Goal: Task Accomplishment & Management: Use online tool/utility

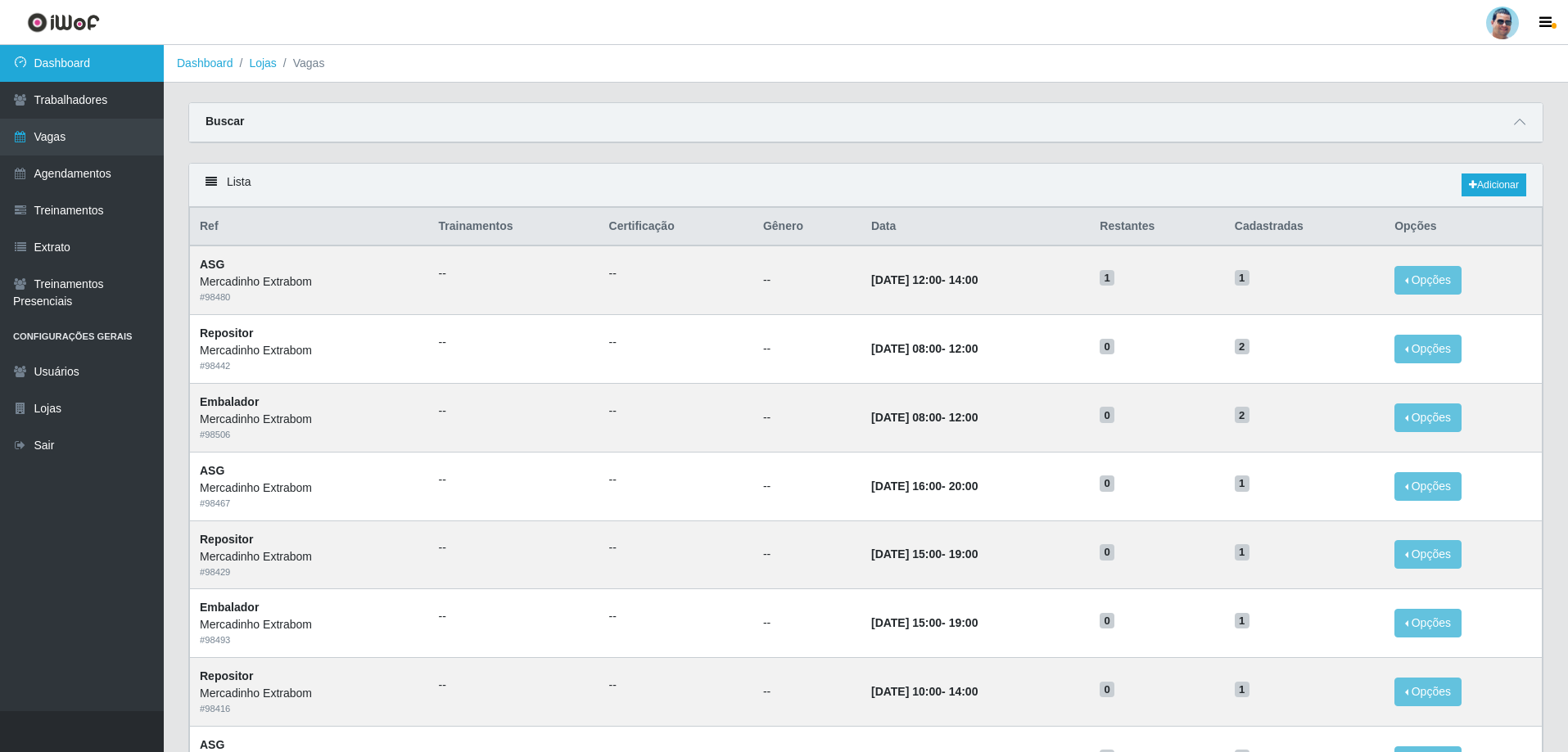
click at [114, 66] on link "Dashboard" at bounding box center [81, 64] width 164 height 37
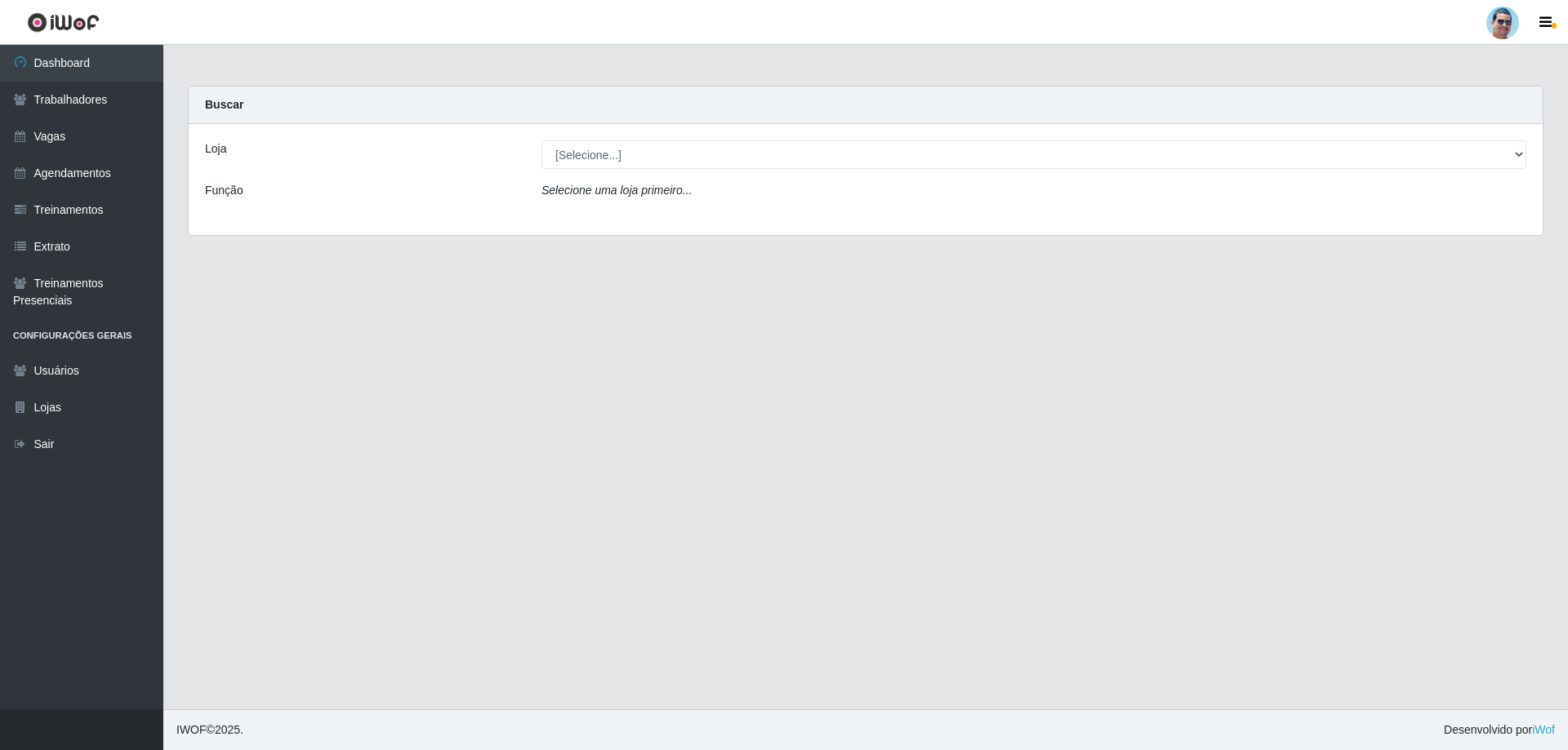
click at [534, 152] on div "[Selecione...] Mercadinho Extrabom" at bounding box center [1033, 154] width 1009 height 29
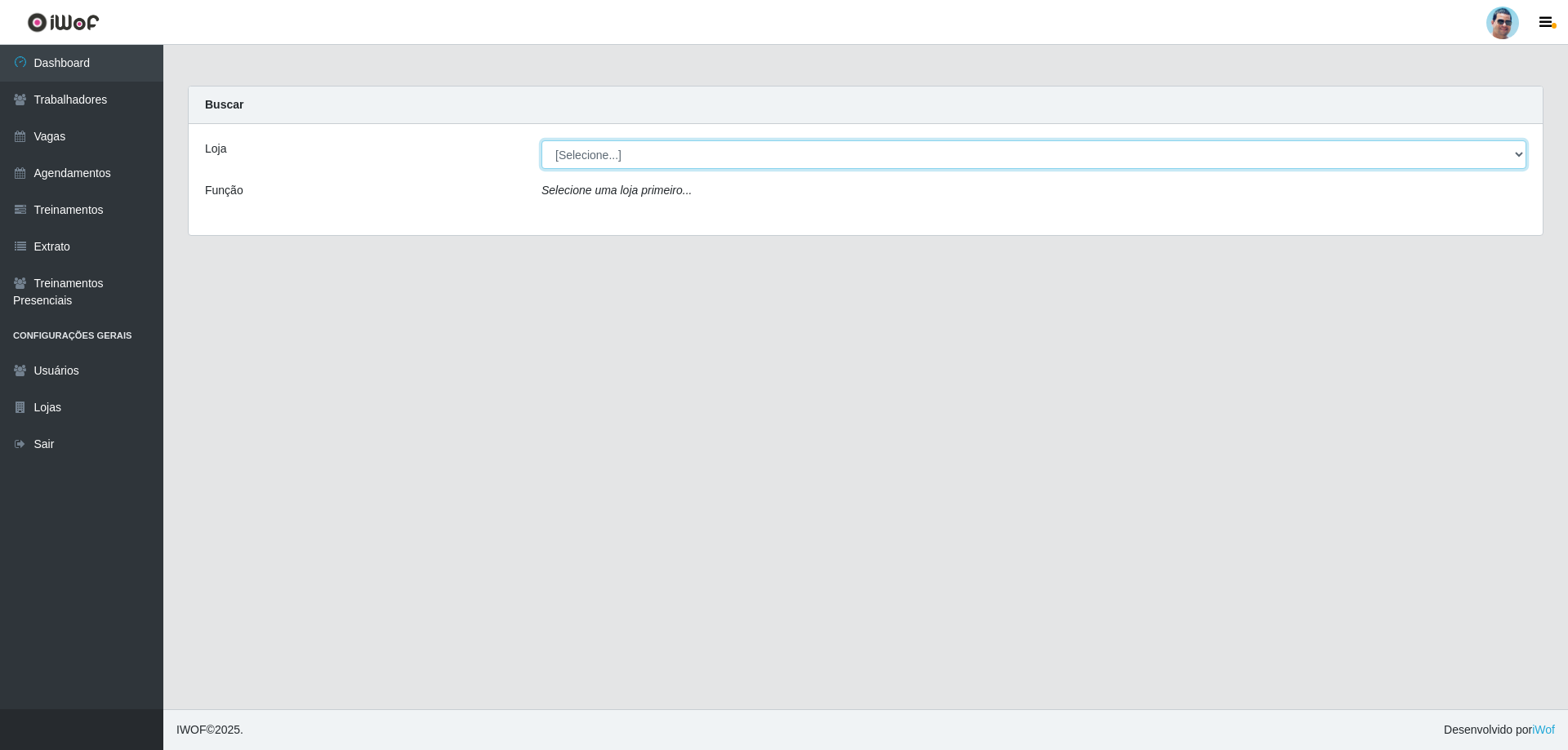
click at [571, 151] on select "[Selecione...] Mercadinho Extrabom" at bounding box center [1034, 154] width 985 height 29
select select "175"
click at [542, 140] on select "[Selecione...] Mercadinho Extrabom" at bounding box center [1034, 154] width 985 height 29
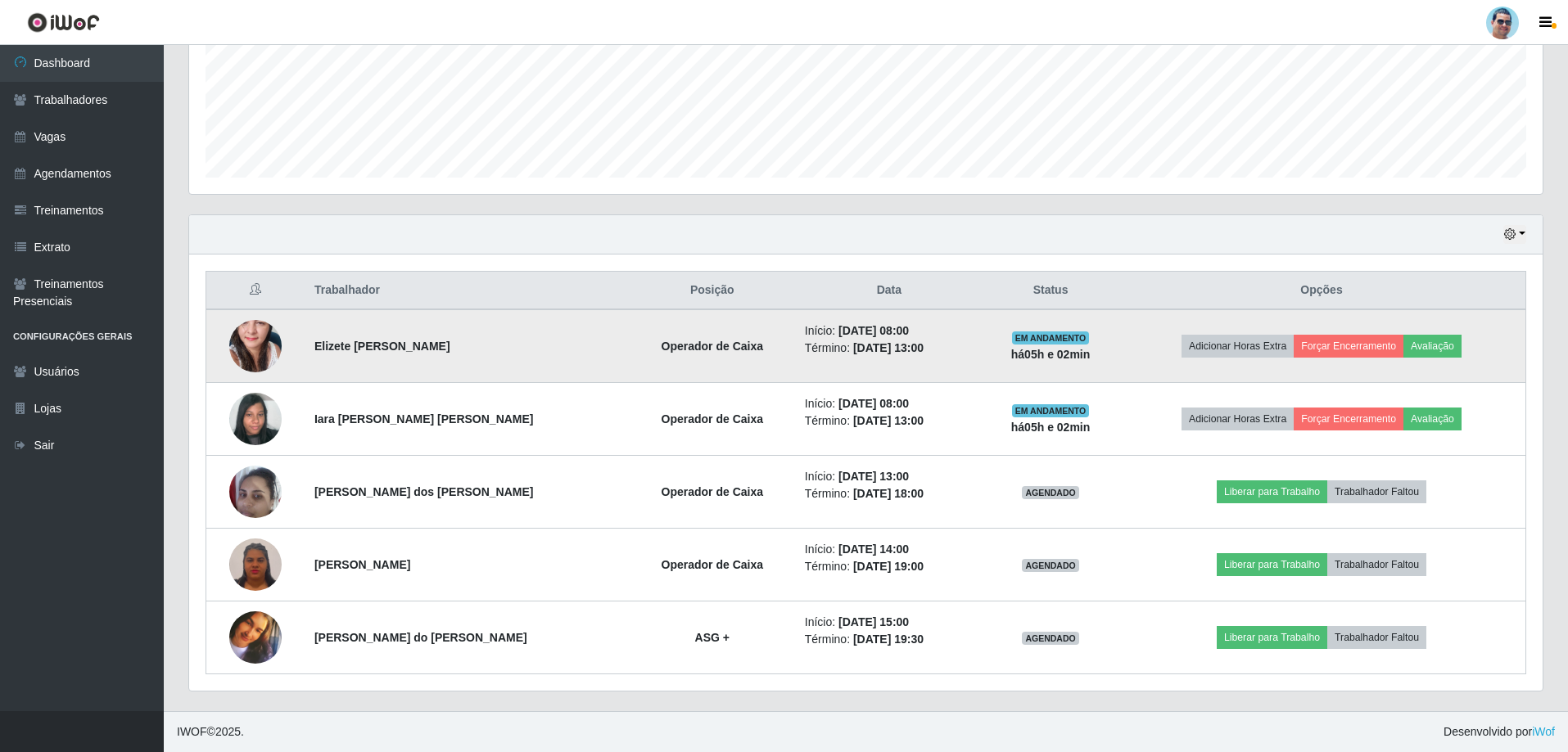
scroll to position [340, 1353]
click at [1436, 340] on button "Avaliação" at bounding box center [1432, 346] width 58 height 23
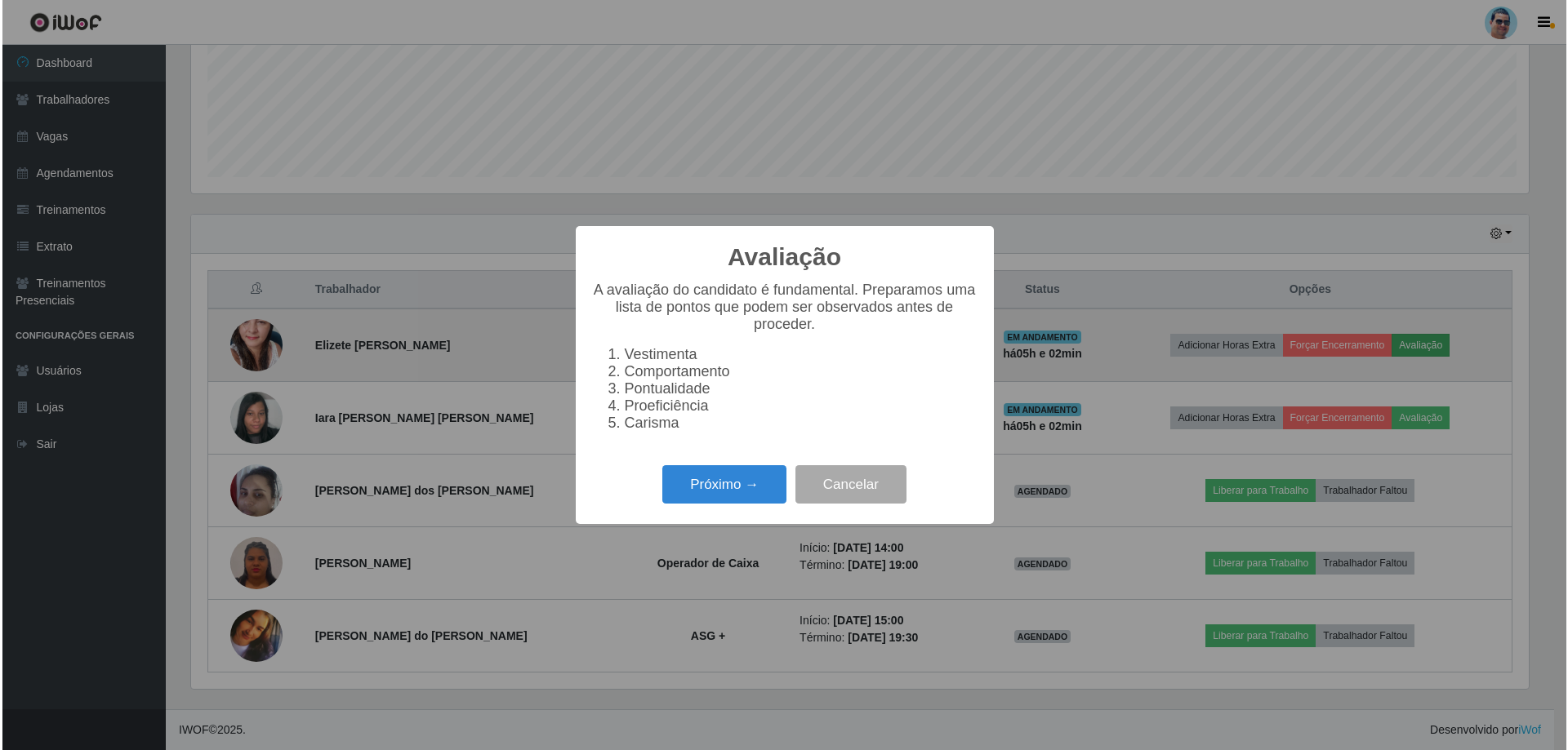
scroll to position [339, 1342]
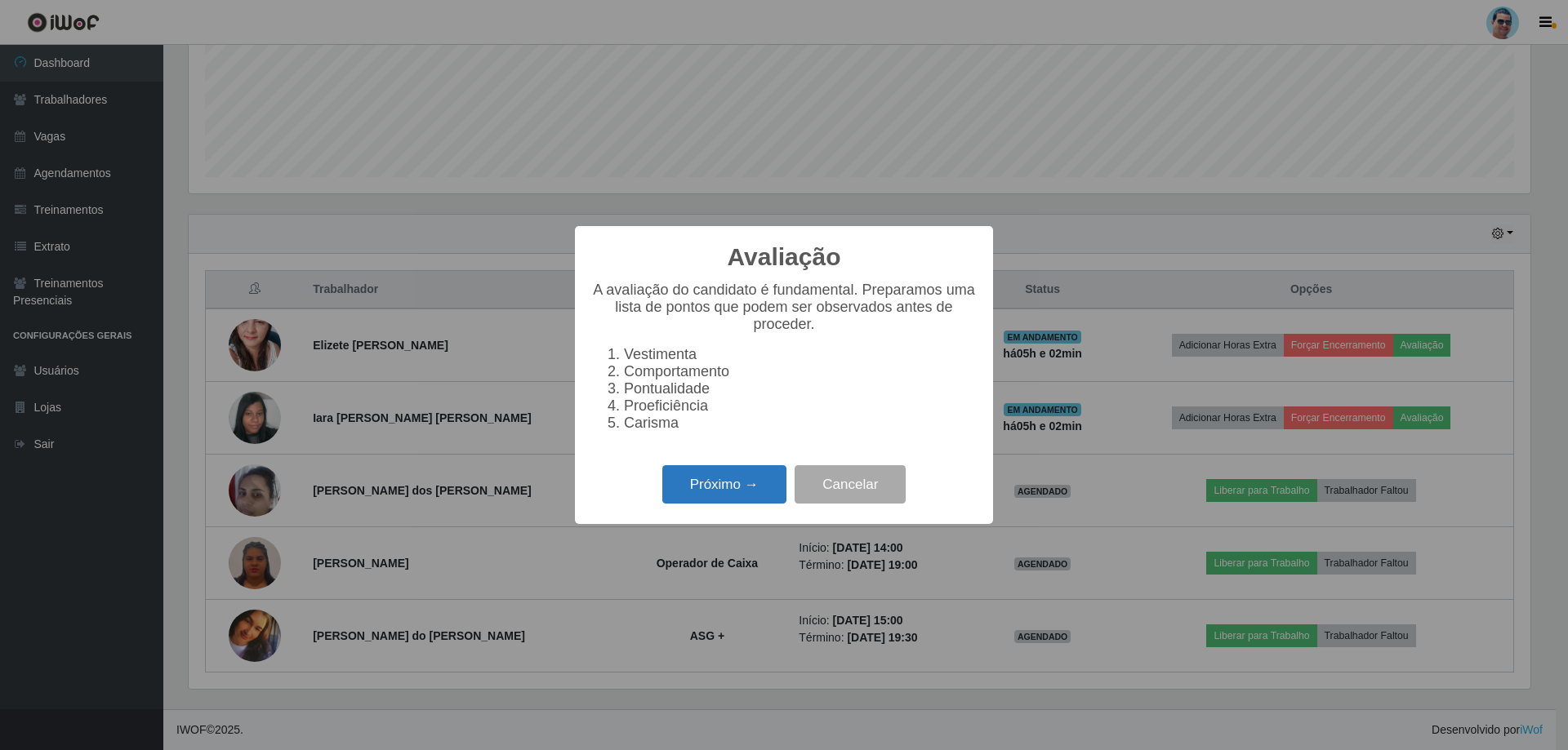
click at [741, 488] on button "Próximo →" at bounding box center [724, 485] width 125 height 39
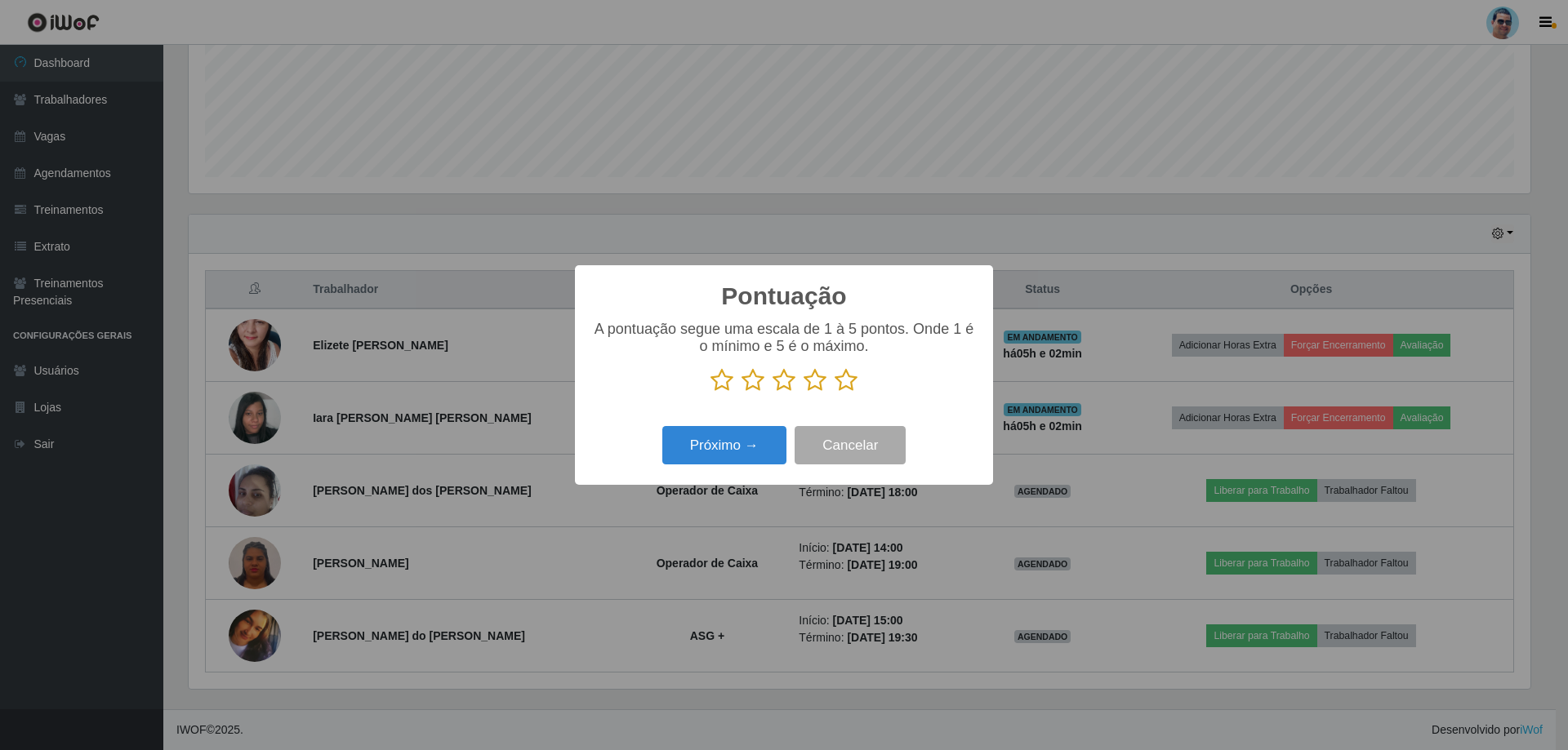
click at [842, 384] on icon at bounding box center [846, 379] width 23 height 24
click at [834, 393] on input "radio" at bounding box center [834, 393] width 0 height 0
click at [735, 435] on button "Próximo →" at bounding box center [724, 446] width 125 height 39
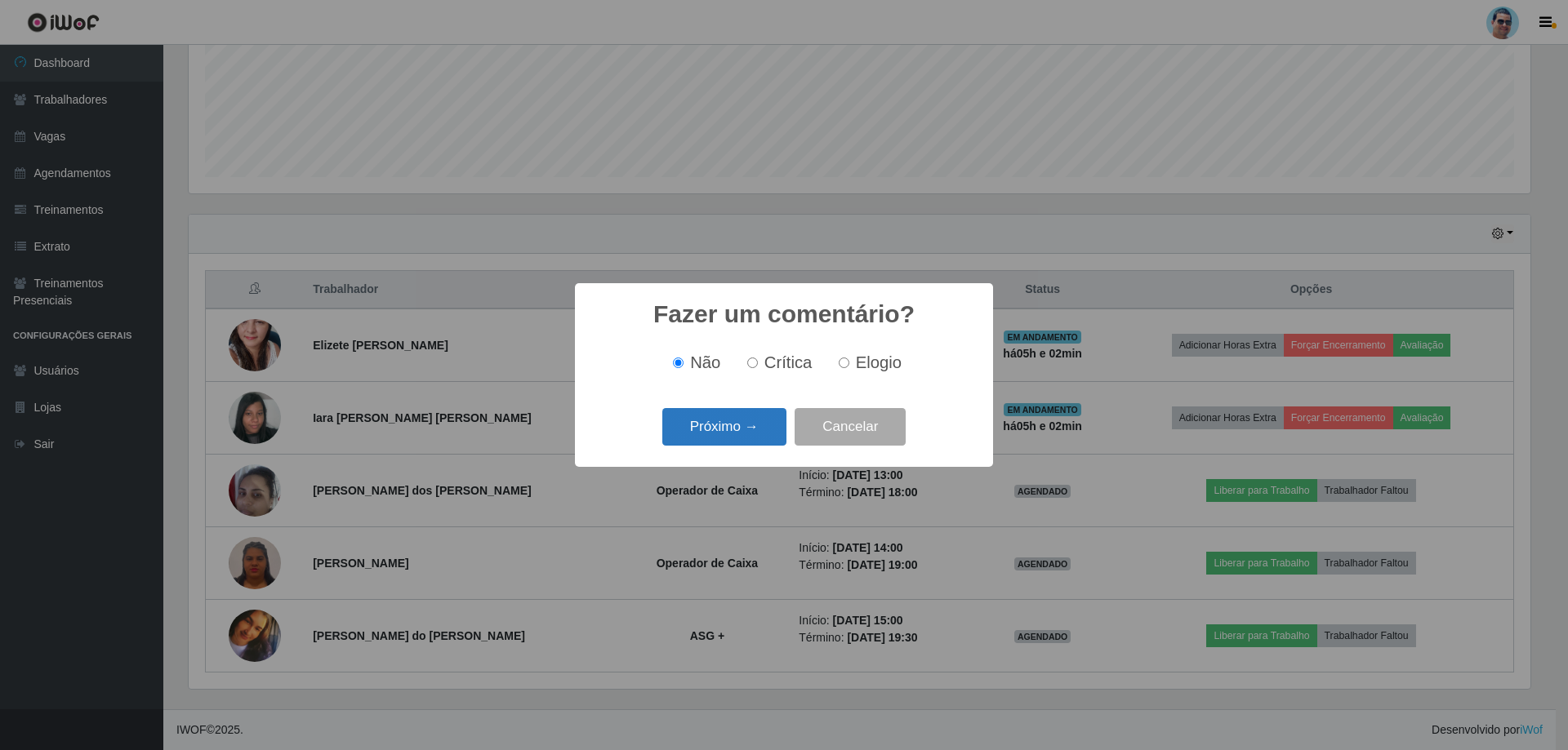
click at [755, 414] on button "Próximo →" at bounding box center [724, 428] width 125 height 39
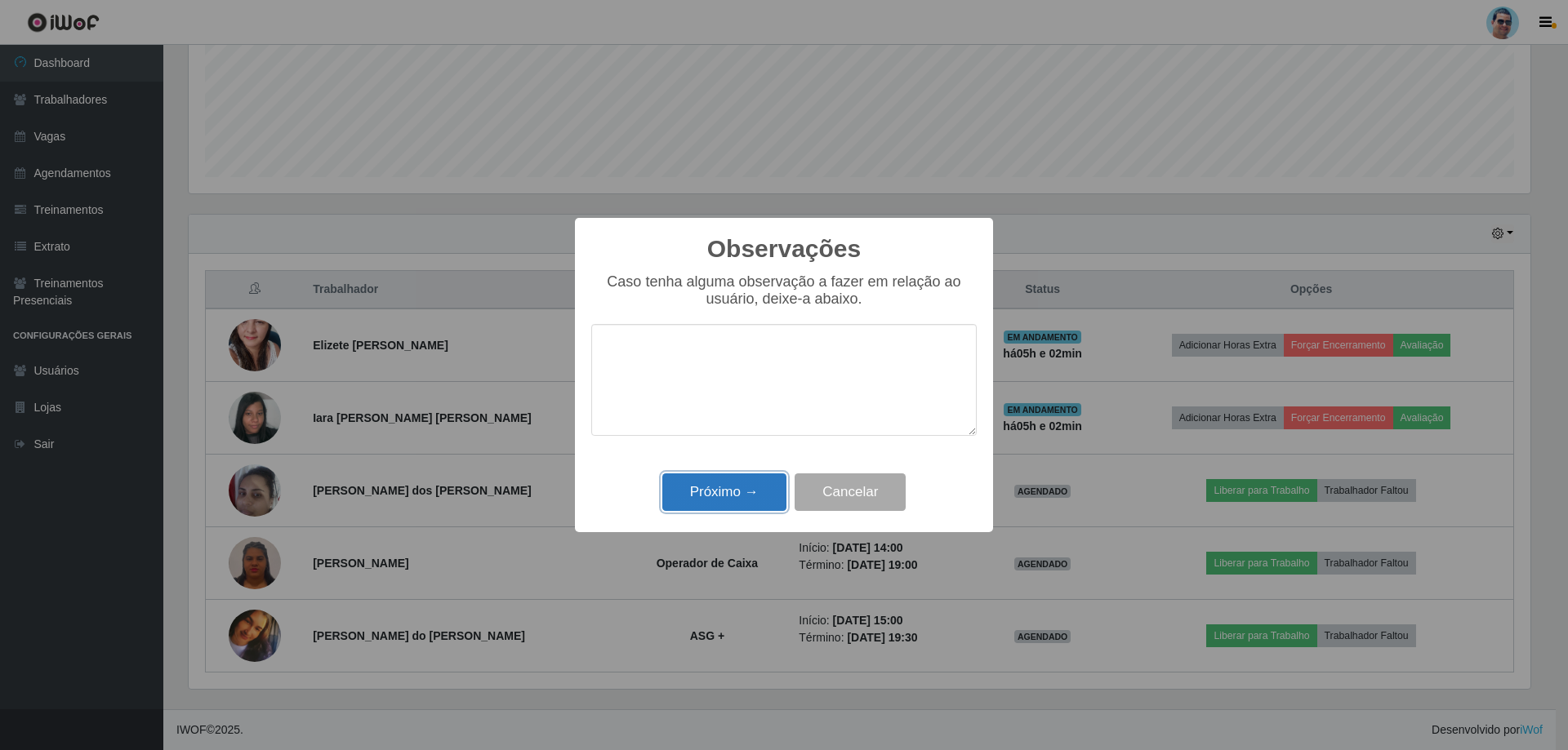
click at [748, 490] on button "Próximo →" at bounding box center [724, 493] width 125 height 39
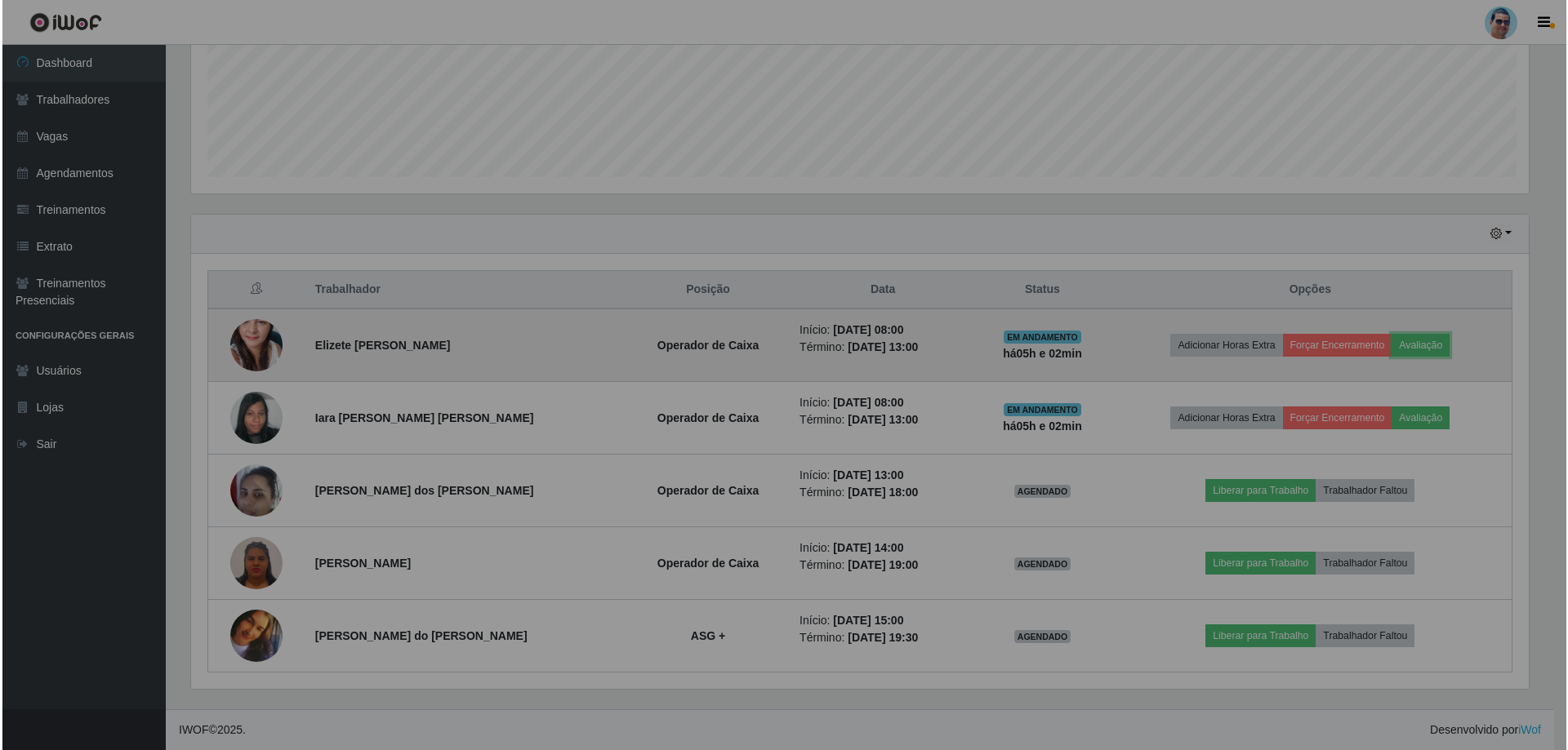
scroll to position [339, 1350]
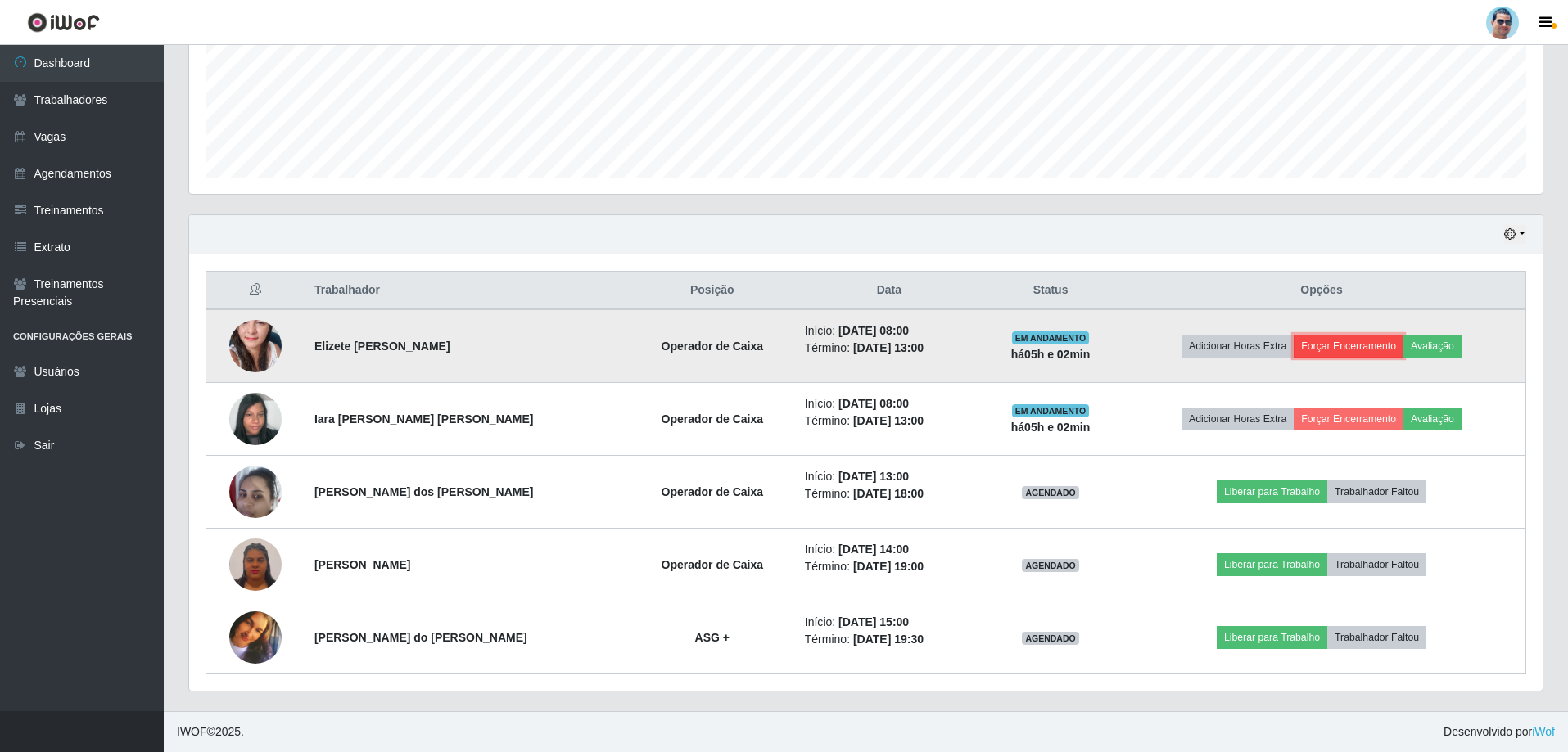
click at [1323, 347] on button "Forçar Encerramento" at bounding box center [1347, 346] width 109 height 23
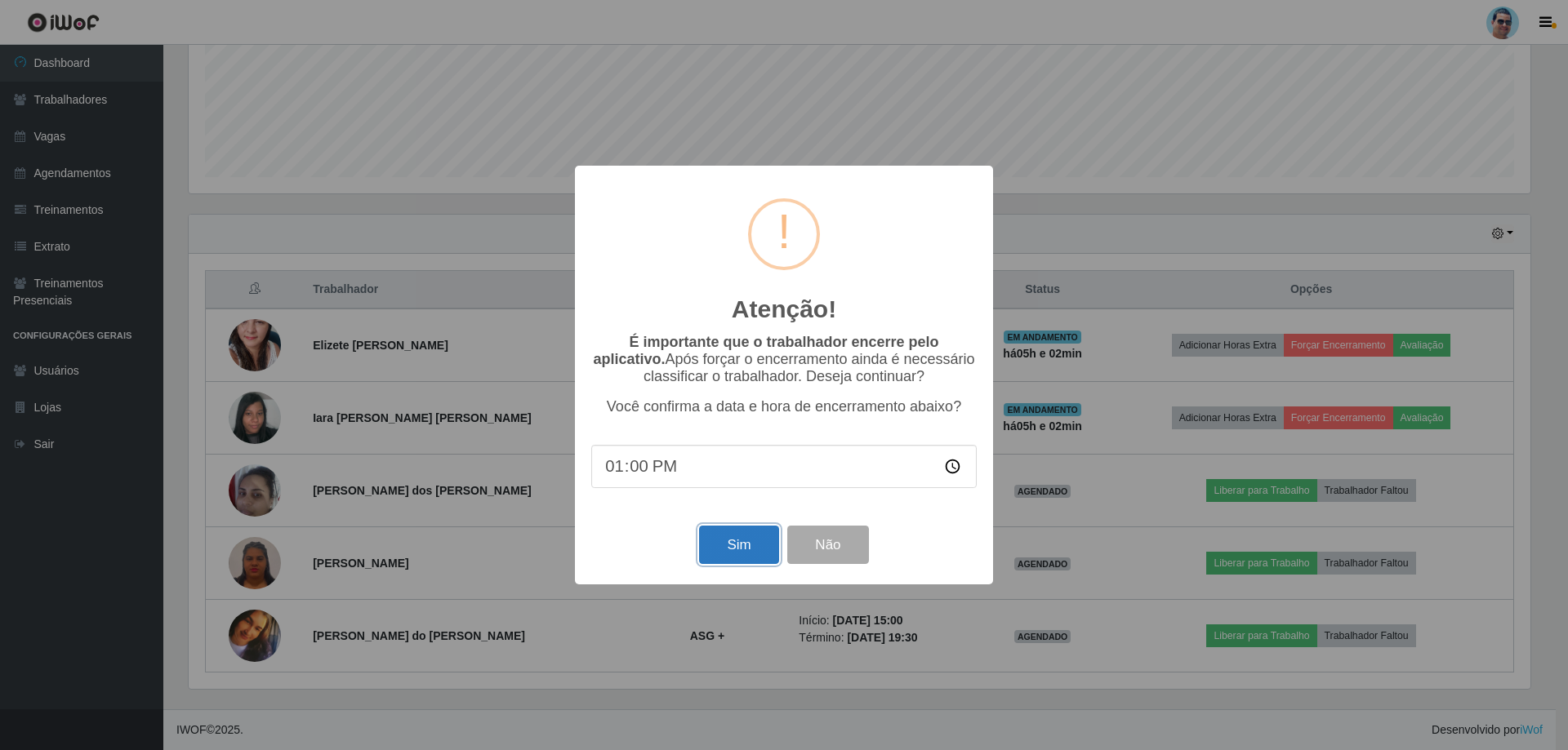
click at [738, 542] on button "Sim" at bounding box center [739, 545] width 79 height 39
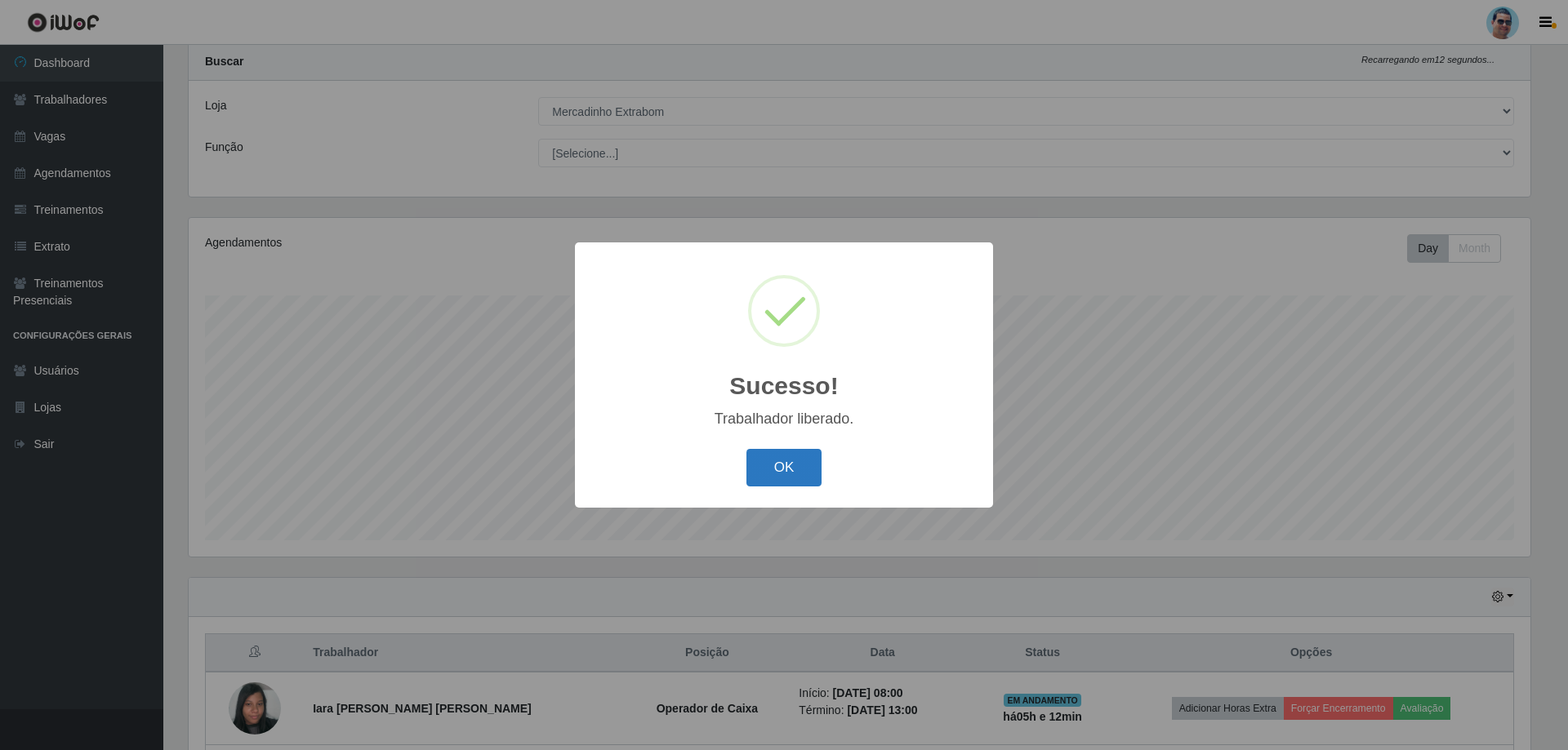
click at [804, 486] on button "OK" at bounding box center [784, 468] width 76 height 39
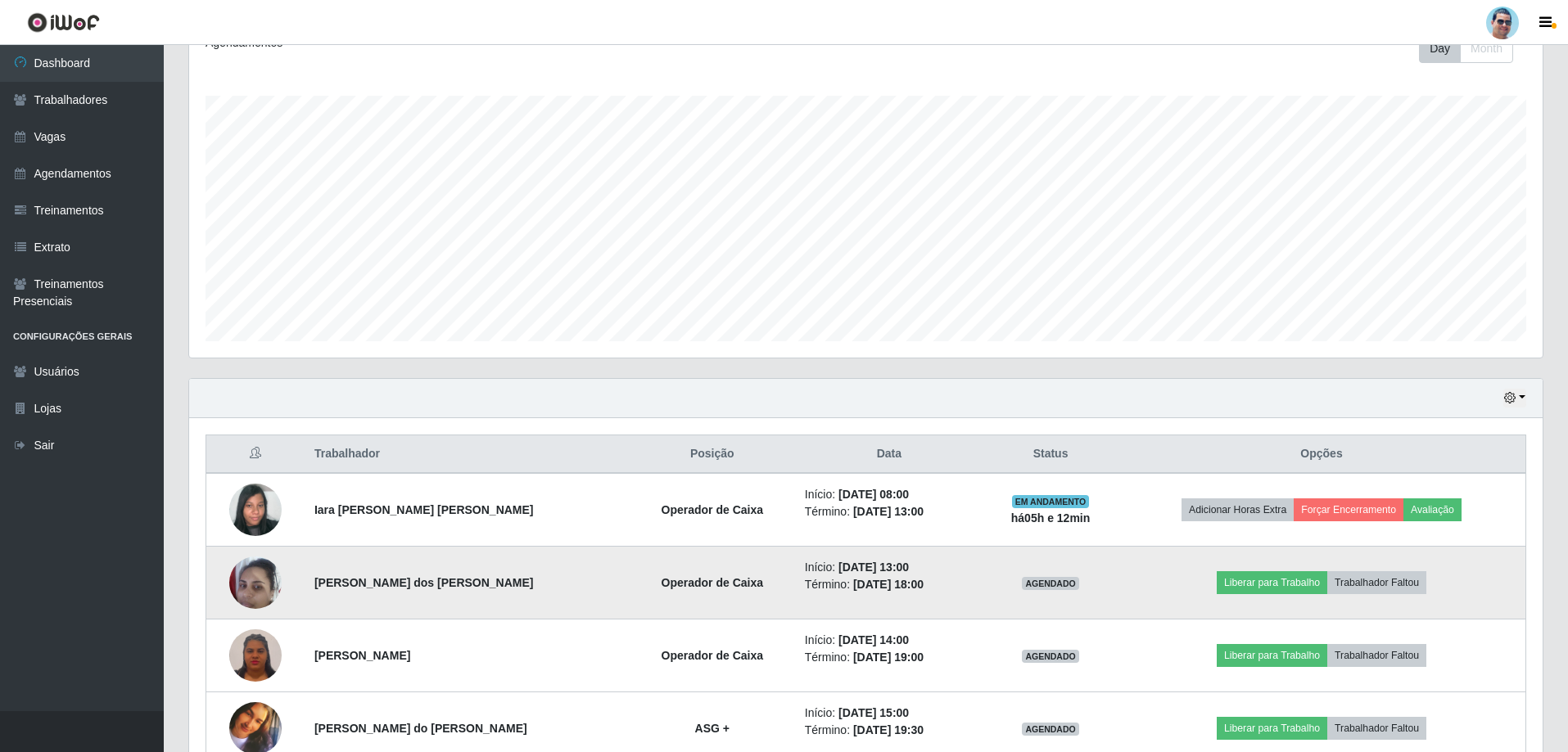
scroll to position [335, 0]
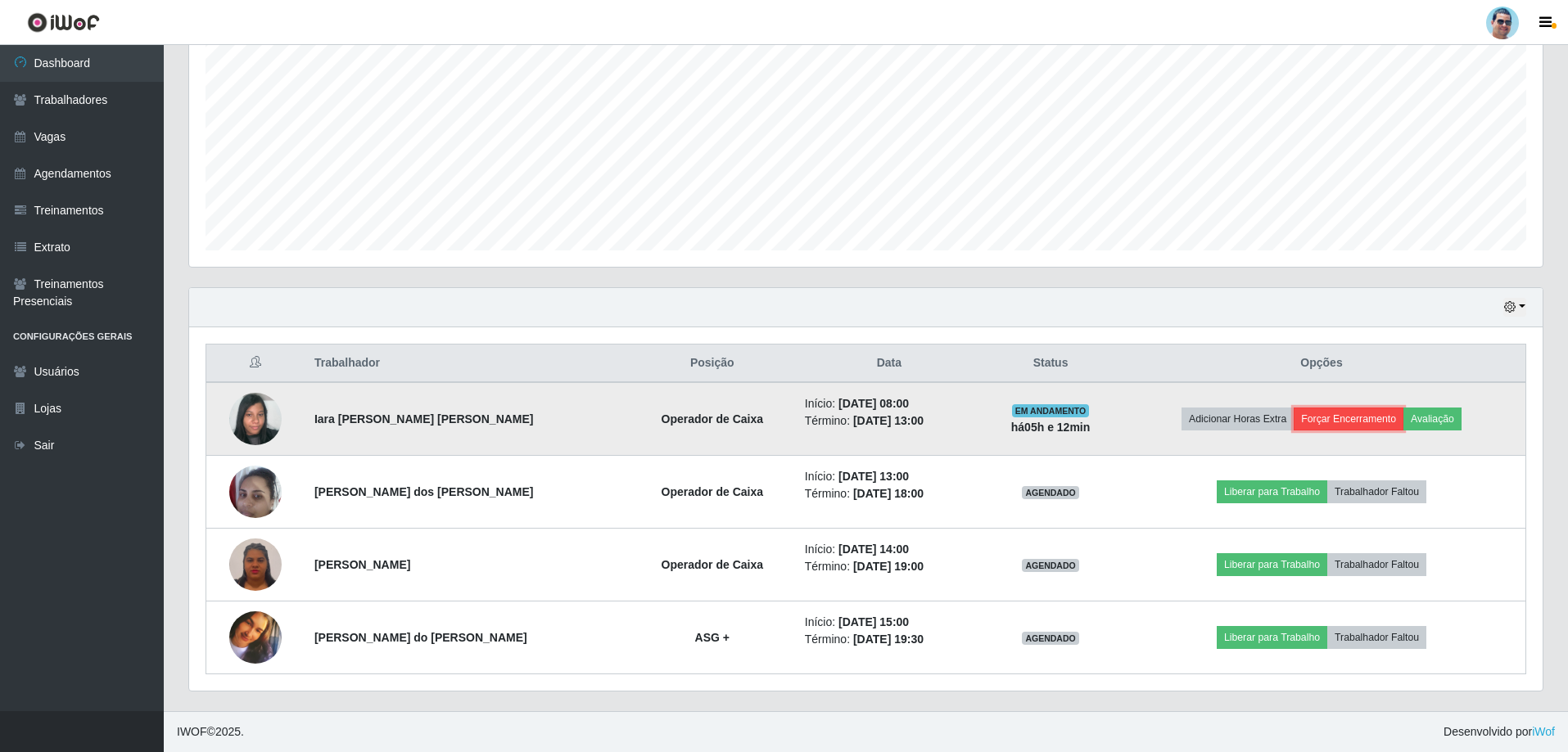
click at [1369, 415] on button "Forçar Encerramento" at bounding box center [1347, 419] width 109 height 23
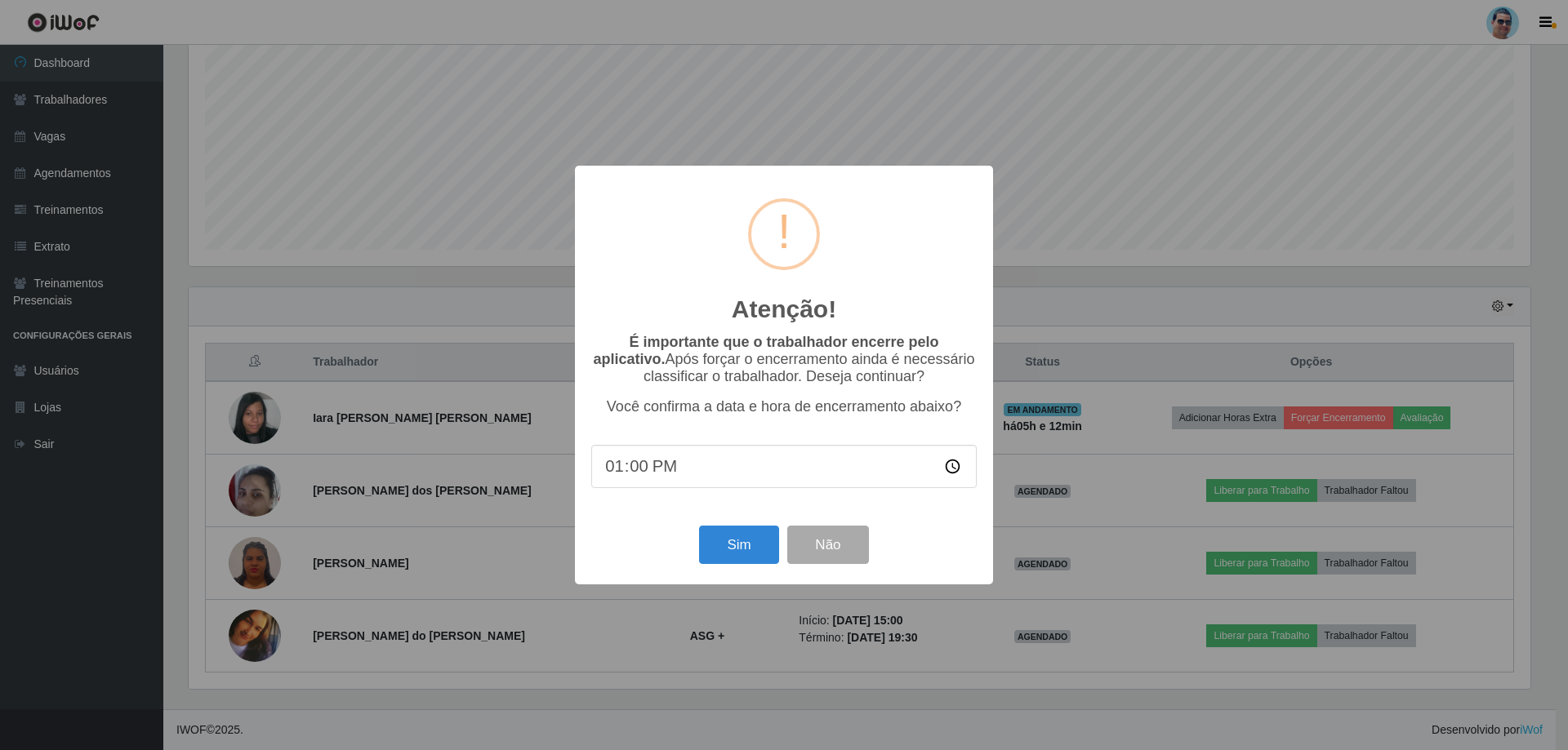
click at [1194, 236] on div "Atenção! × É importante que o trabalhador encerre pelo aplicativo. Após forçar …" at bounding box center [784, 375] width 1568 height 750
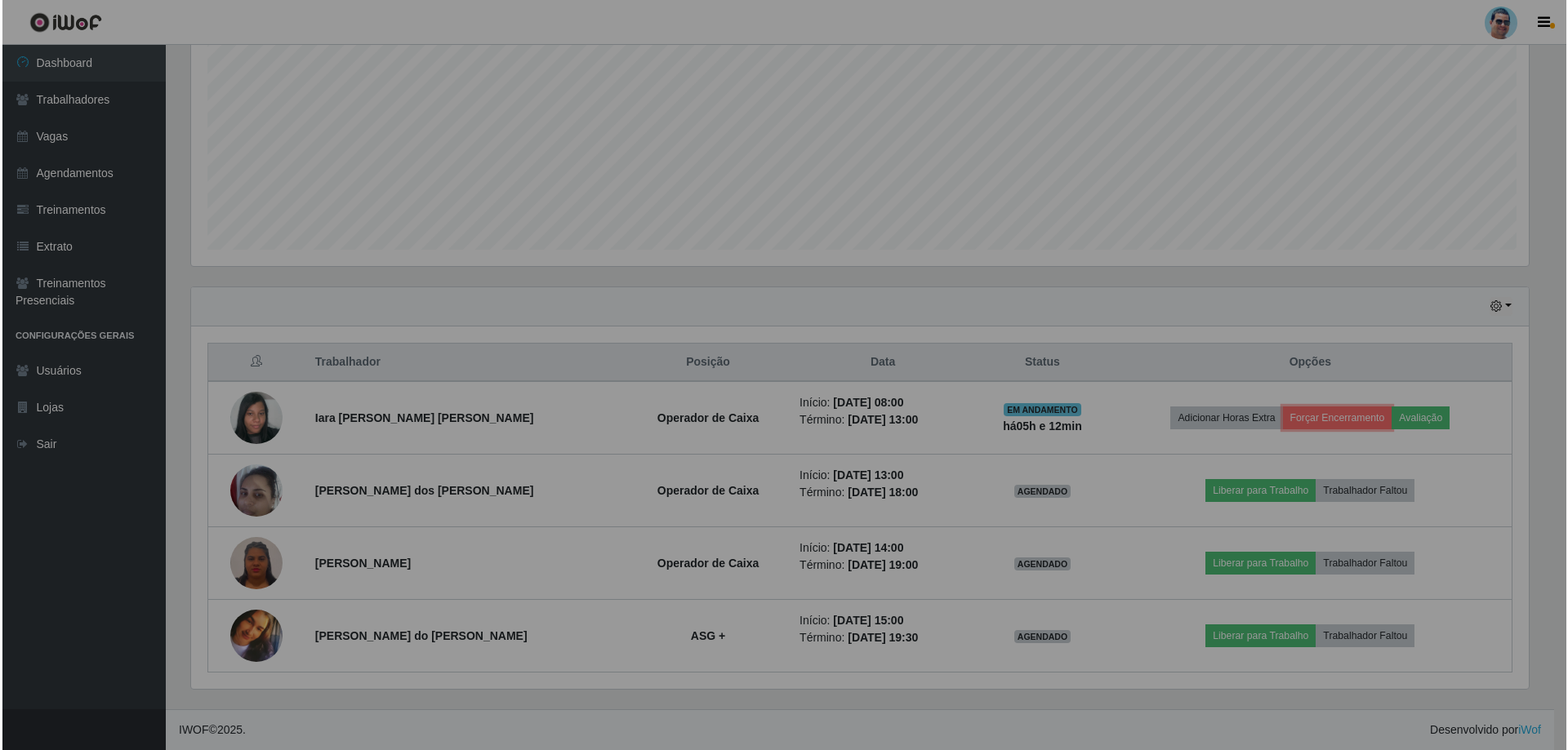
scroll to position [339, 1350]
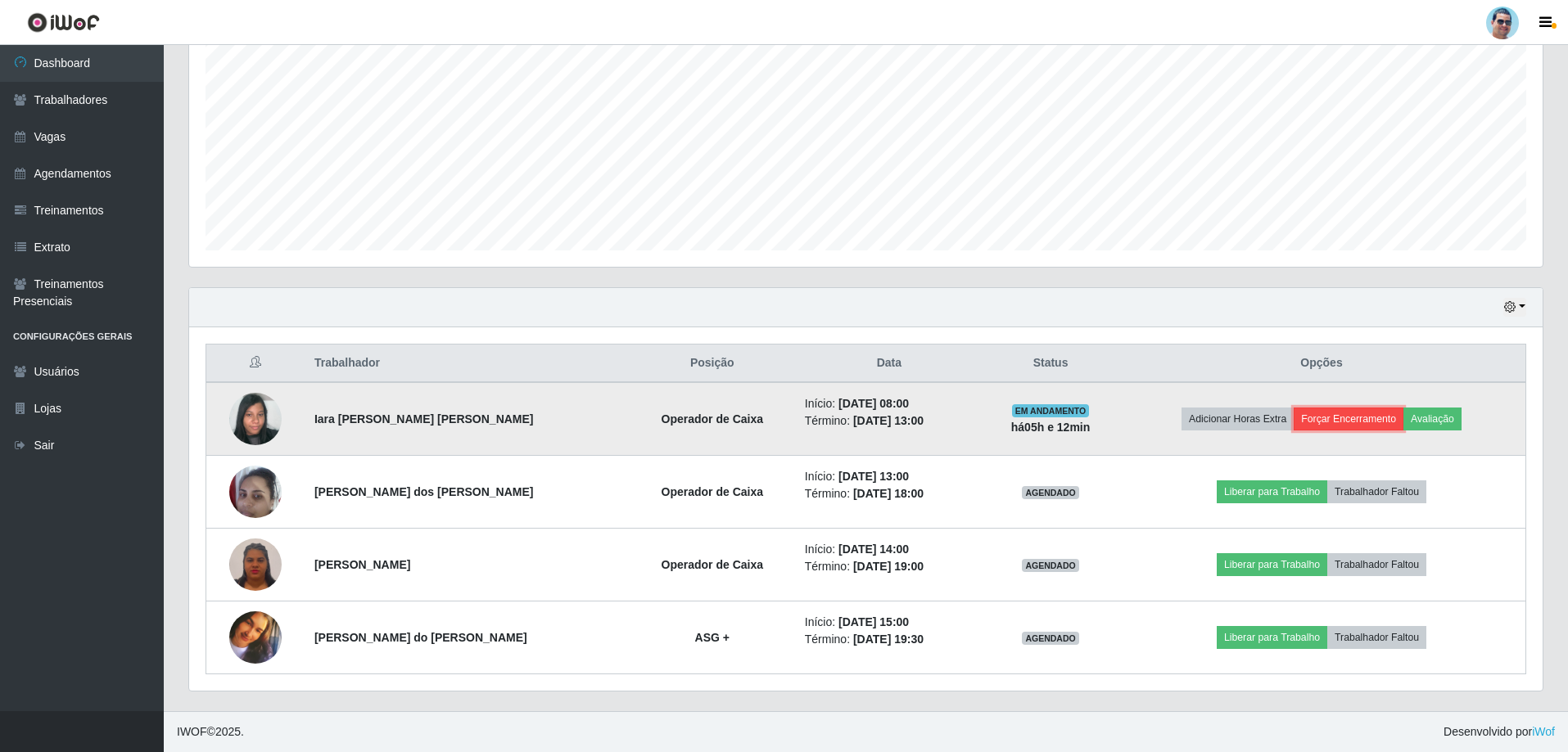
click at [1308, 412] on button "Forçar Encerramento" at bounding box center [1347, 419] width 109 height 23
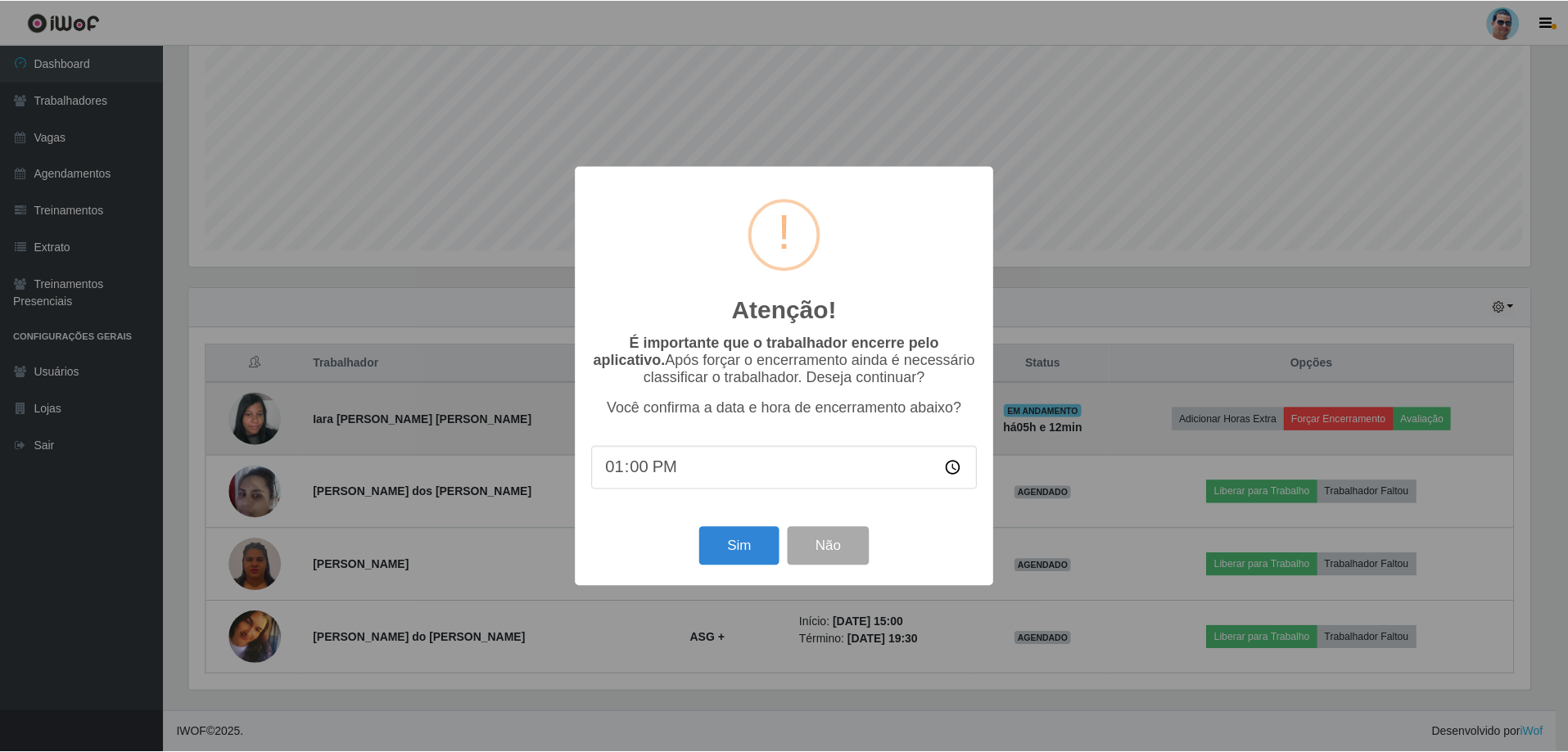
scroll to position [340, 1345]
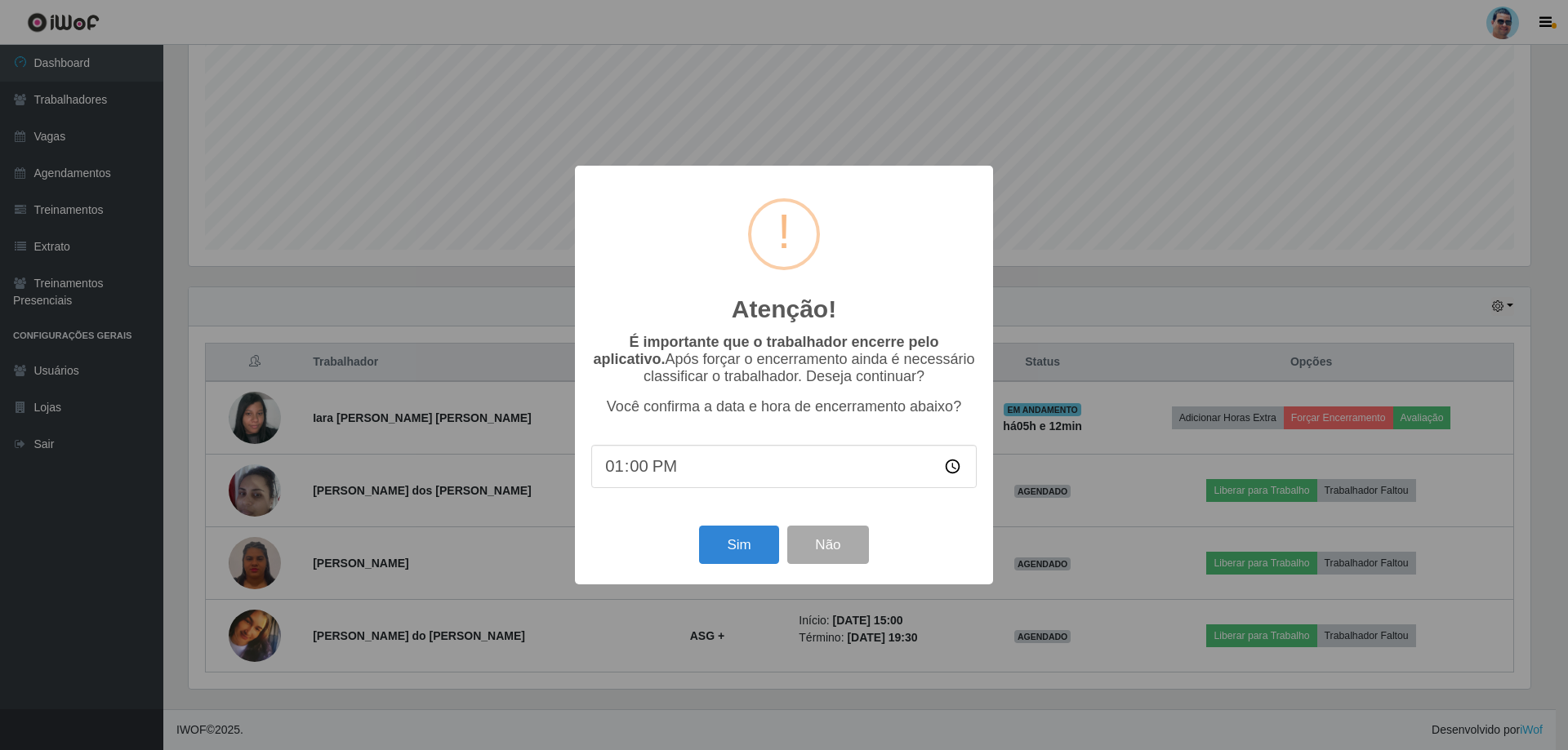
click at [632, 464] on input "13:00" at bounding box center [783, 466] width 385 height 43
click at [635, 471] on input "13:25" at bounding box center [783, 466] width 385 height 43
type input "13:05"
click at [739, 552] on button "Sim" at bounding box center [739, 545] width 79 height 39
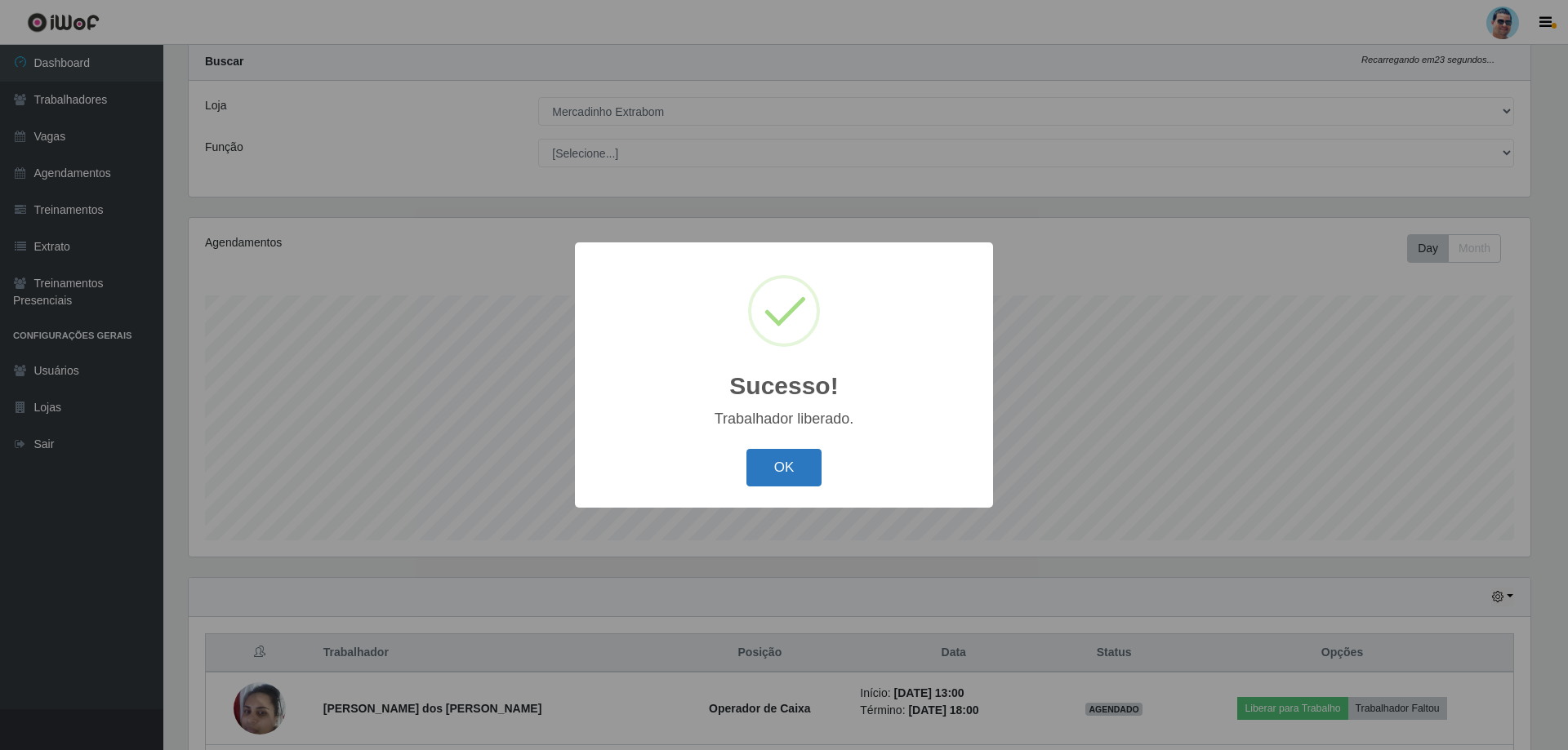
click at [790, 477] on button "OK" at bounding box center [784, 468] width 76 height 39
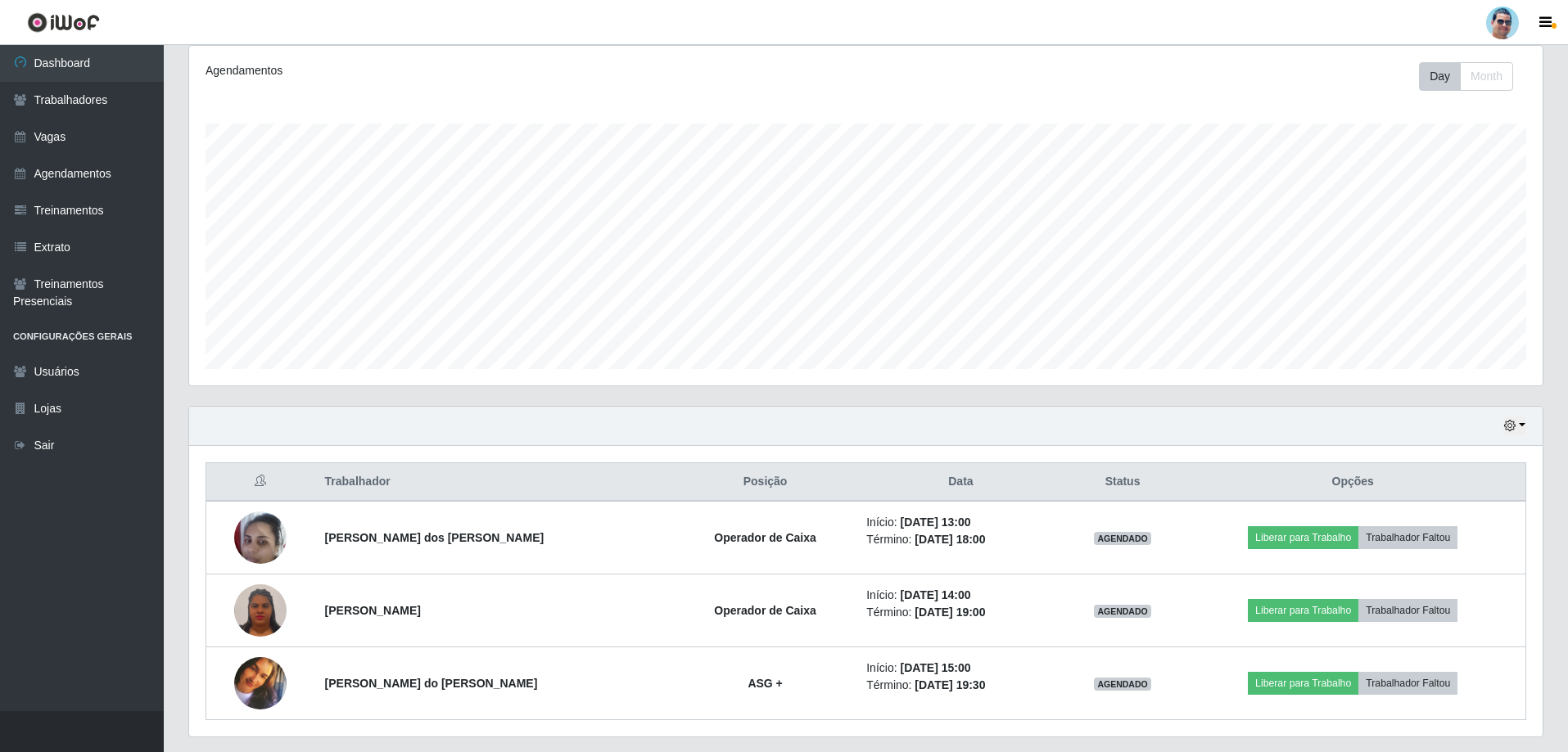
scroll to position [262, 0]
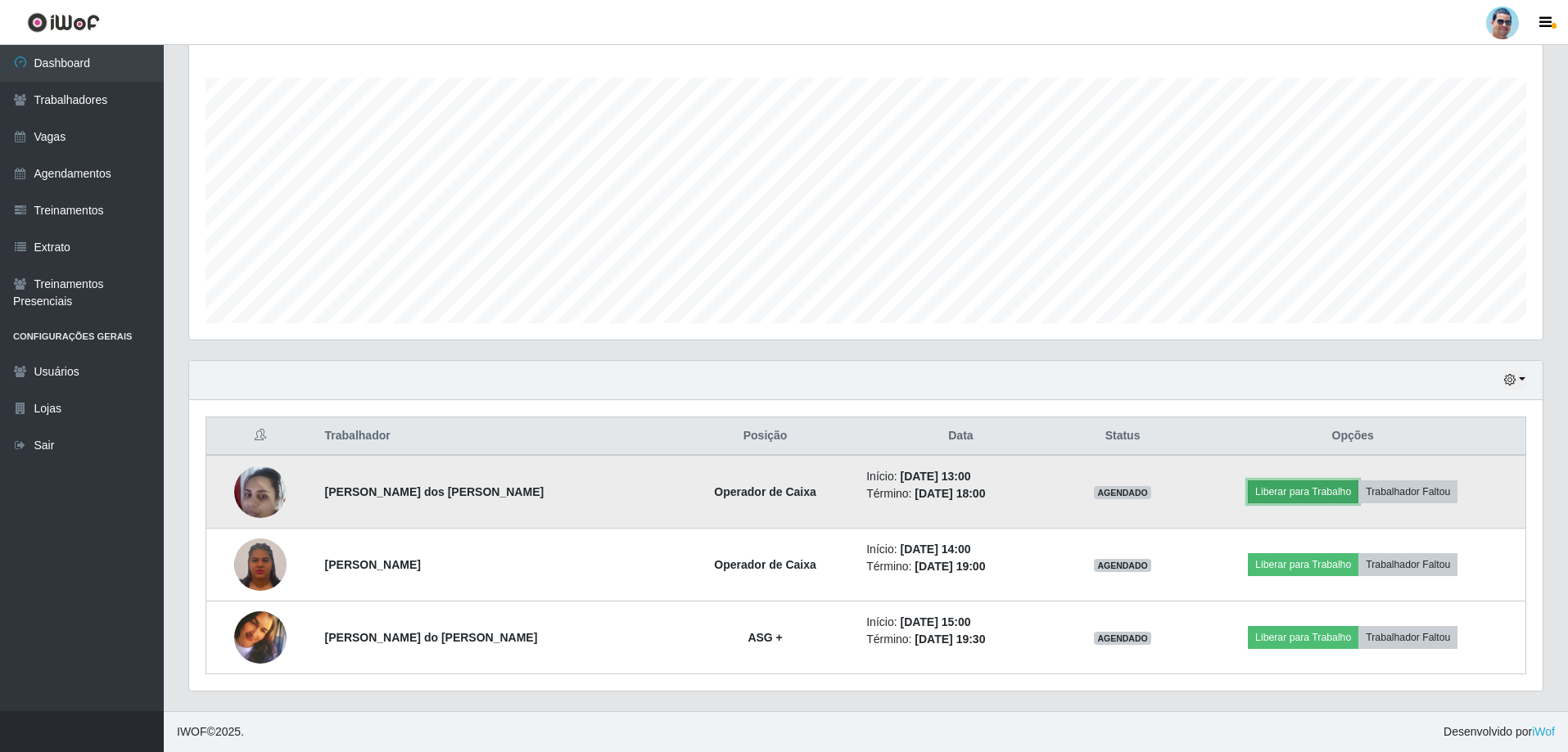
click at [1281, 486] on button "Liberar para Trabalho" at bounding box center [1303, 492] width 110 height 23
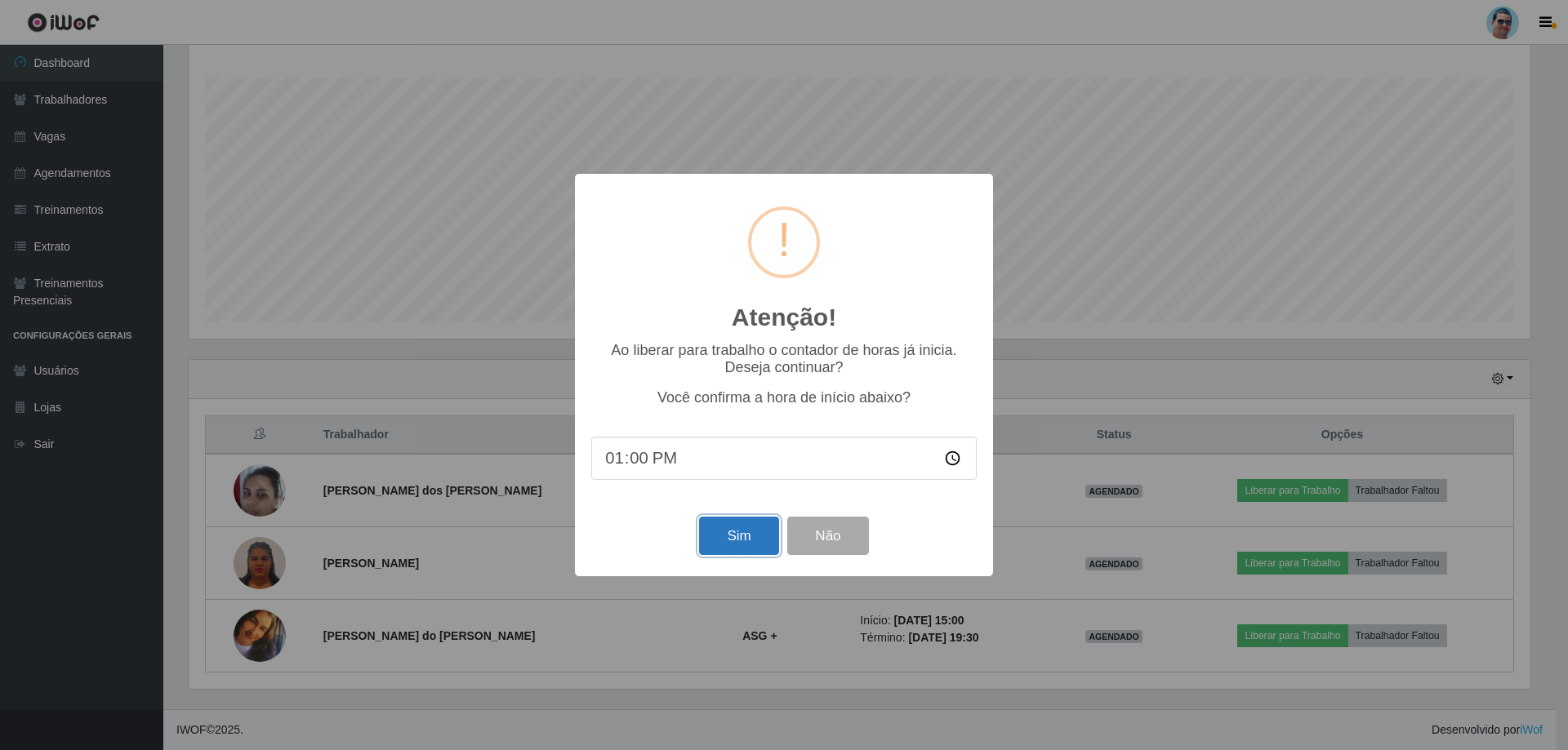
click at [743, 537] on button "Sim" at bounding box center [739, 536] width 79 height 39
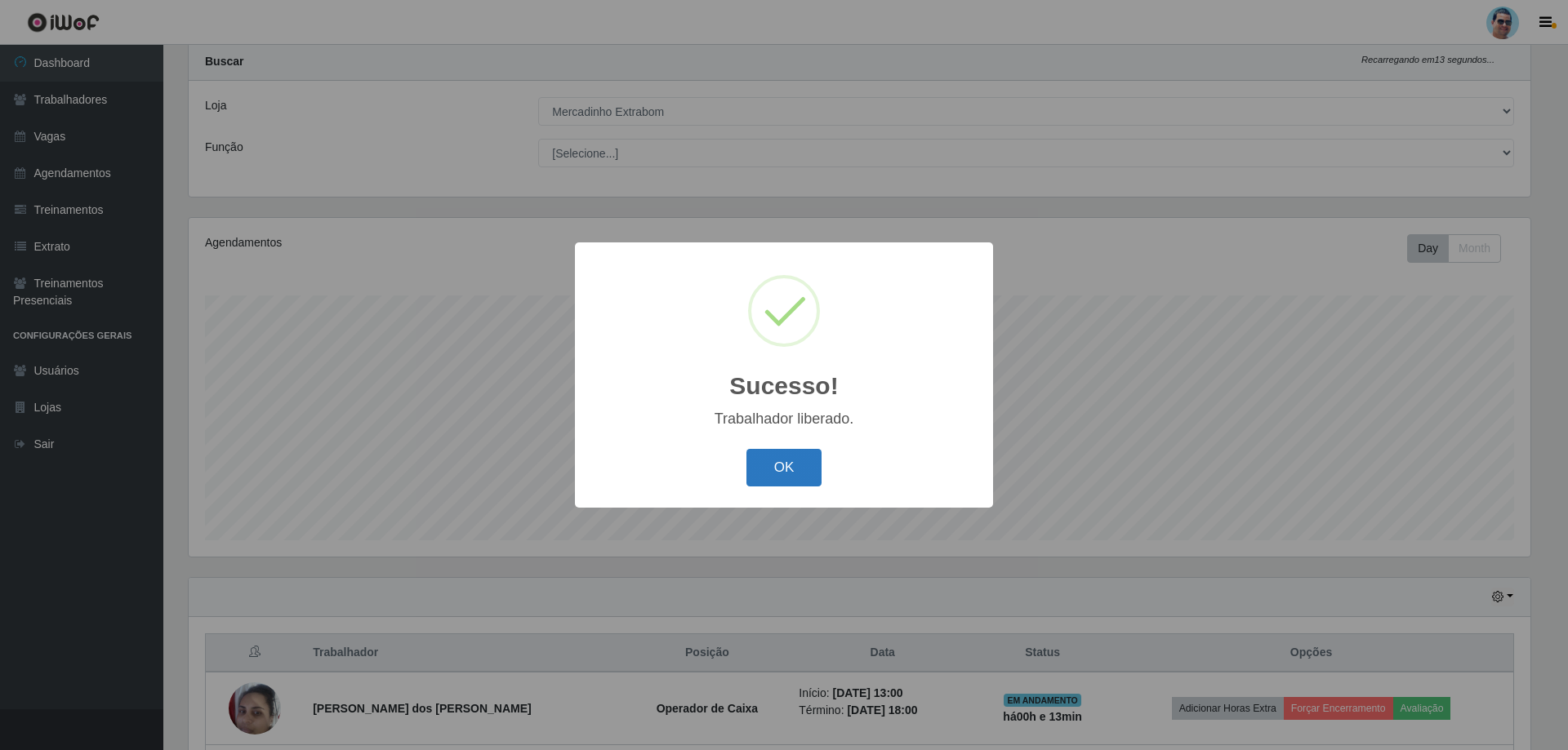
click at [749, 472] on button "OK" at bounding box center [784, 468] width 76 height 39
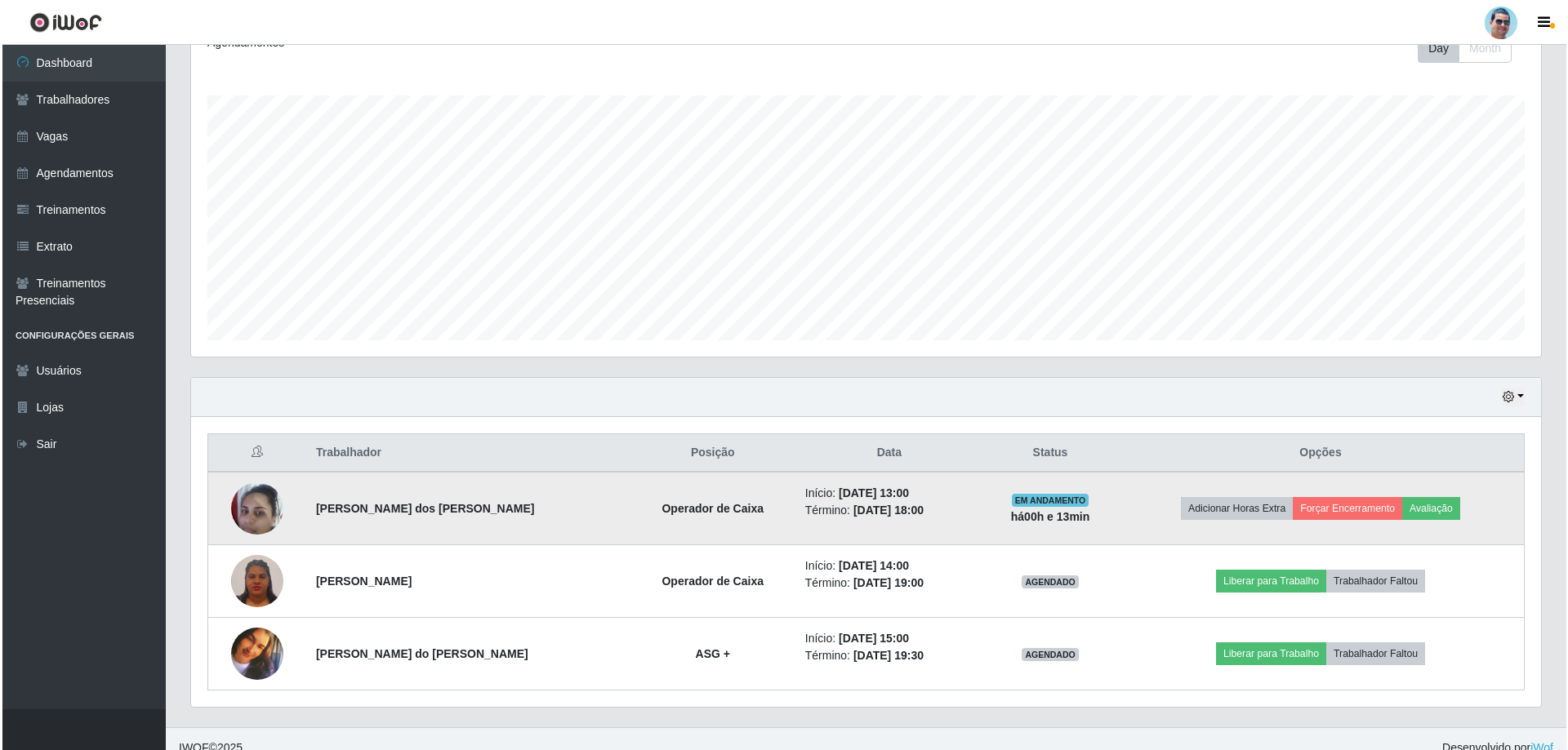
scroll to position [262, 0]
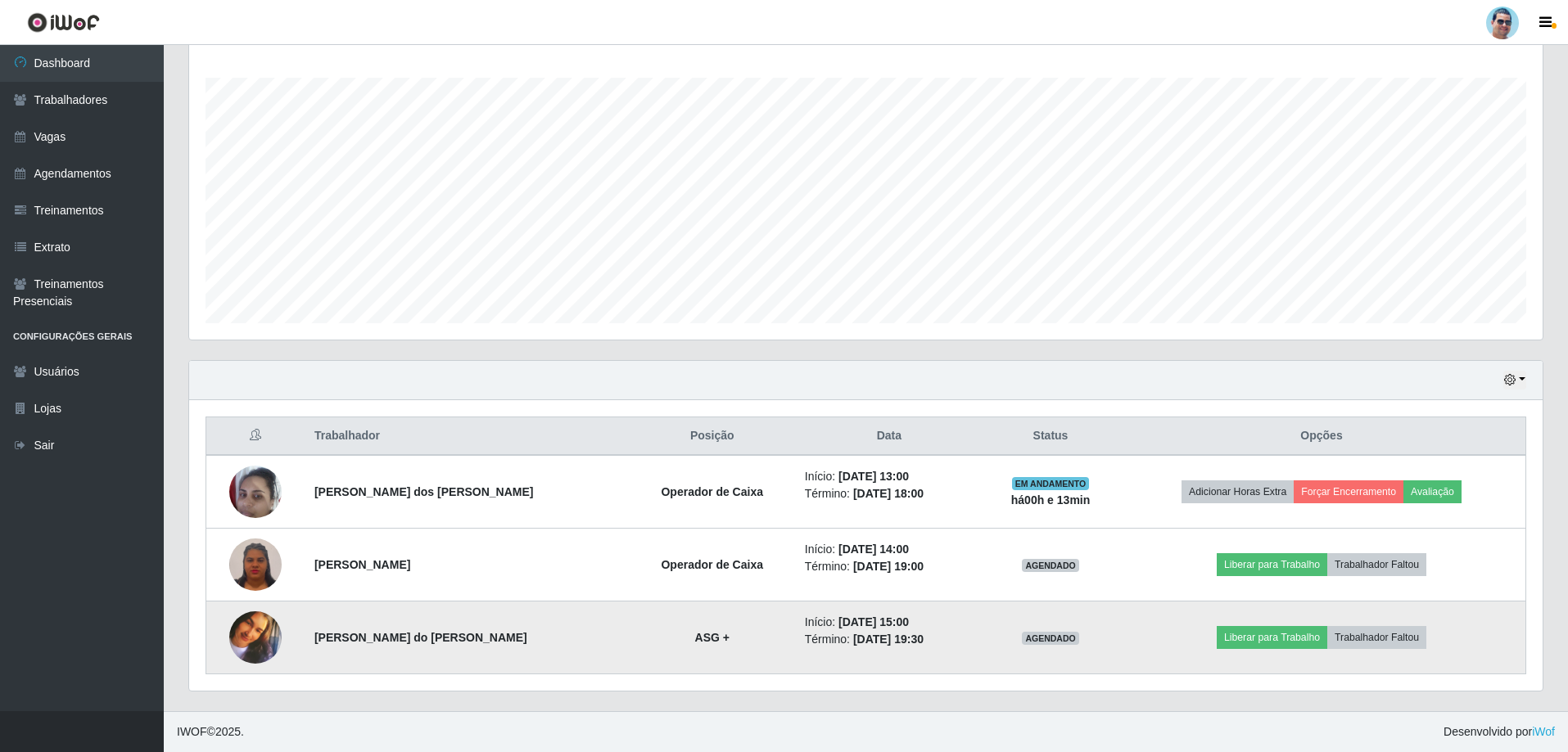
click at [266, 626] on img at bounding box center [256, 638] width 52 height 52
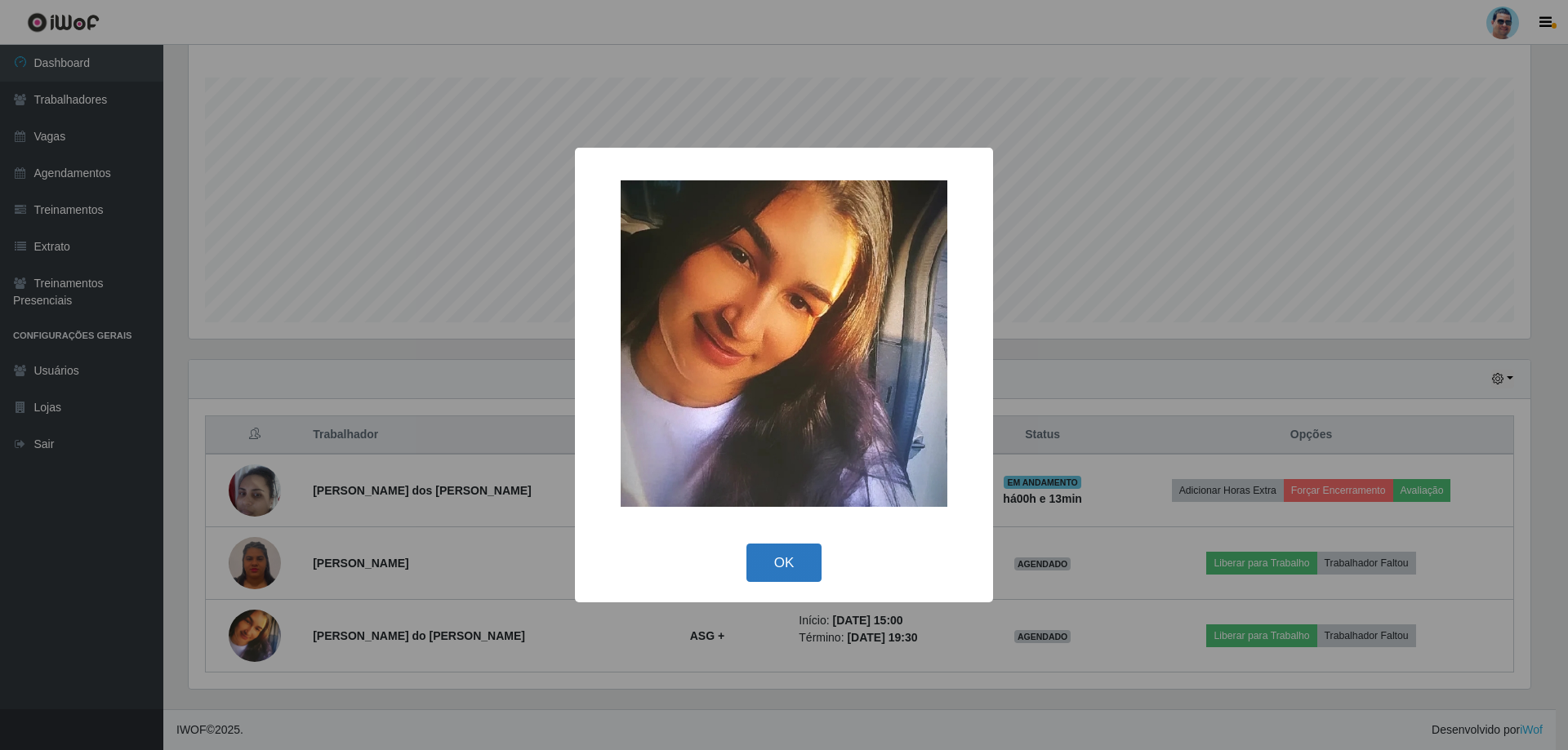
click at [762, 560] on button "OK" at bounding box center [784, 563] width 76 height 39
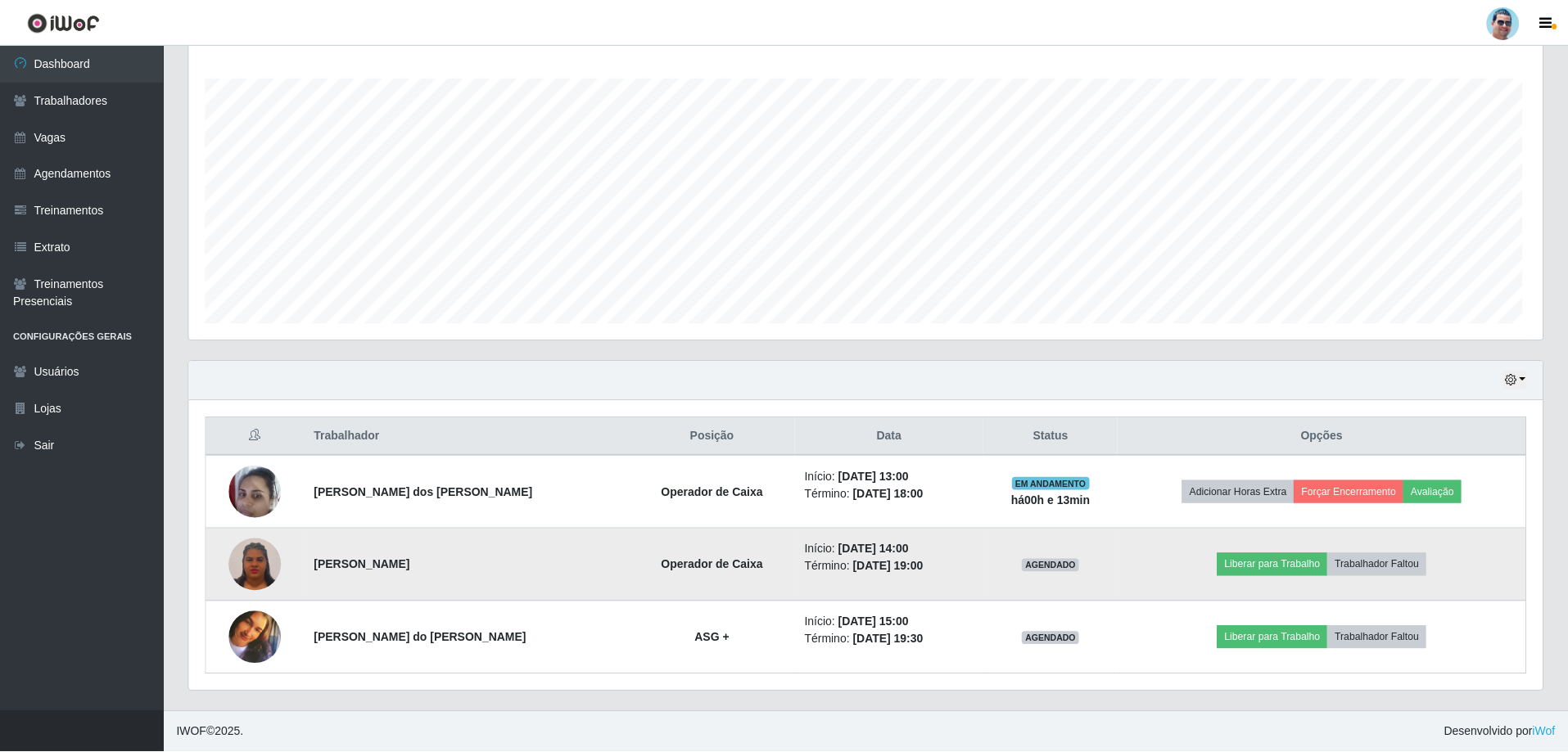
scroll to position [340, 1353]
